Goal: Transaction & Acquisition: Obtain resource

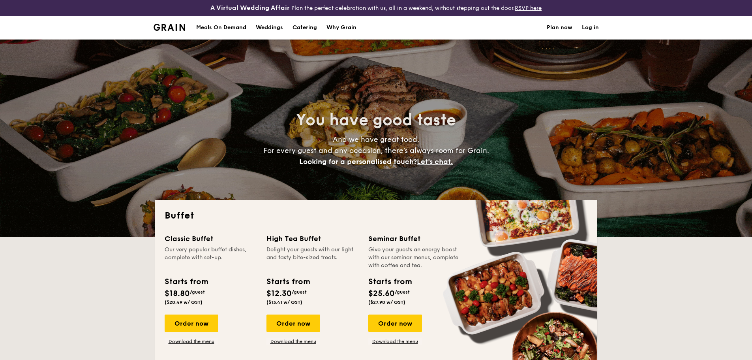
select select
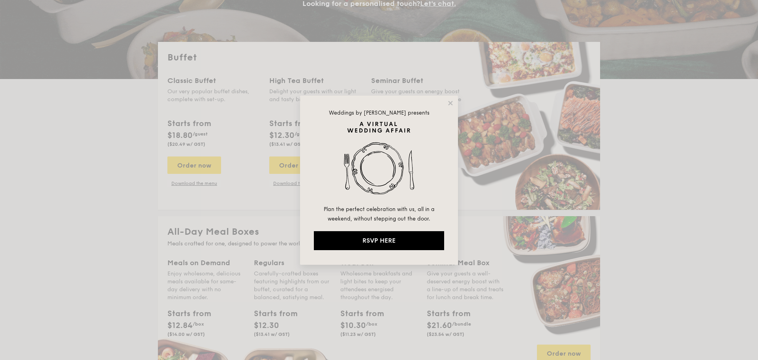
drag, startPoint x: 449, startPoint y: 105, endPoint x: 447, endPoint y: 108, distance: 4.1
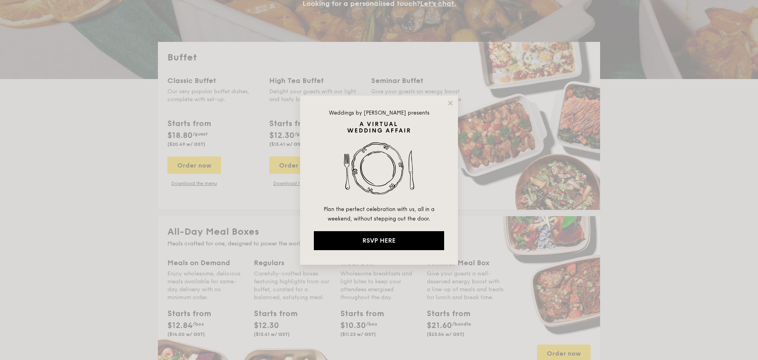
click at [449, 105] on icon at bounding box center [450, 103] width 4 height 4
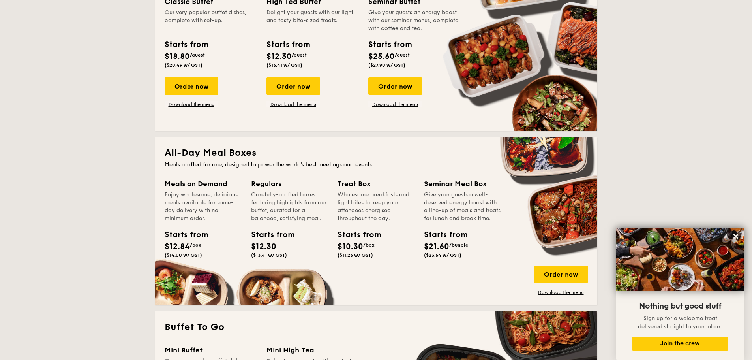
scroll to position [79, 0]
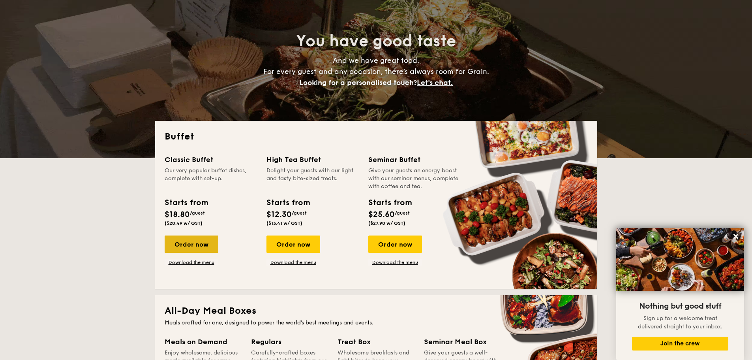
click at [199, 249] on div "Order now" at bounding box center [192, 243] width 54 height 17
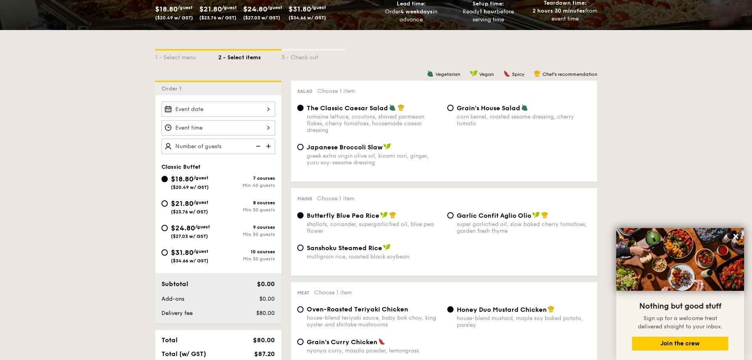
scroll to position [39, 0]
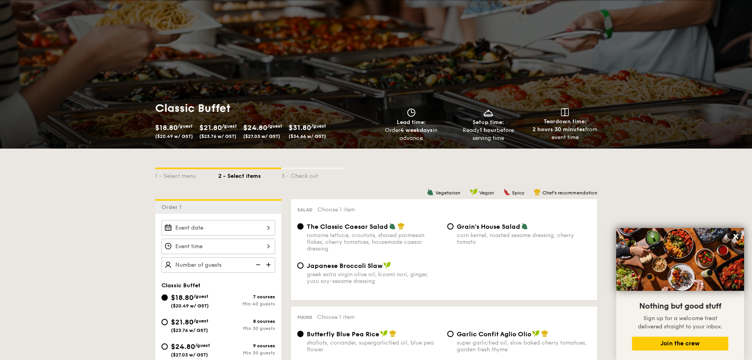
scroll to position [95, 0]
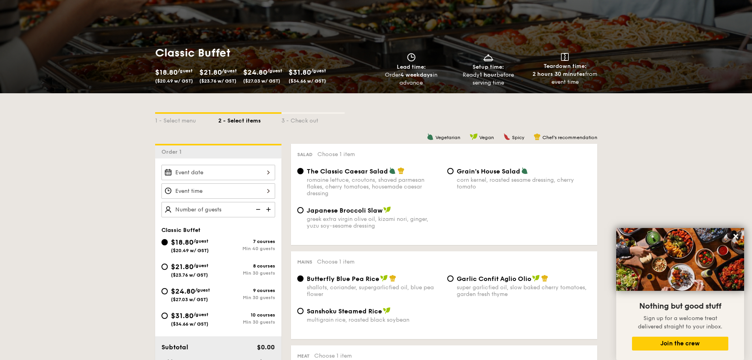
select select
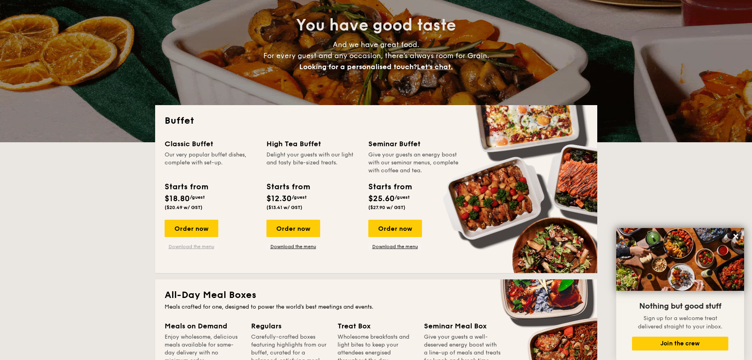
click at [198, 247] on link "Download the menu" at bounding box center [192, 246] width 54 height 6
